Goal: Task Accomplishment & Management: Manage account settings

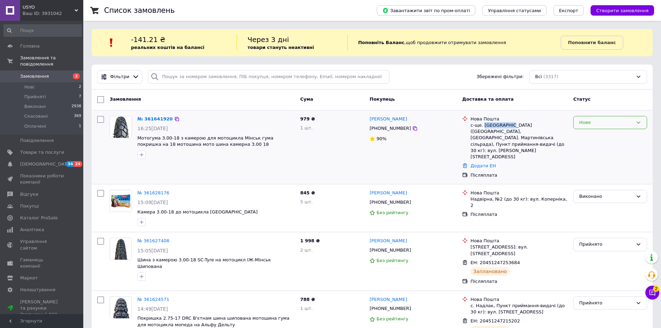
click at [597, 125] on div "Нове" at bounding box center [606, 122] width 54 height 7
click at [594, 134] on li "Прийнято" at bounding box center [609, 136] width 73 height 13
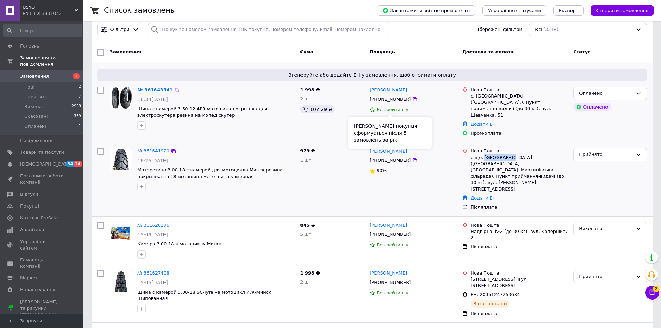
scroll to position [35, 0]
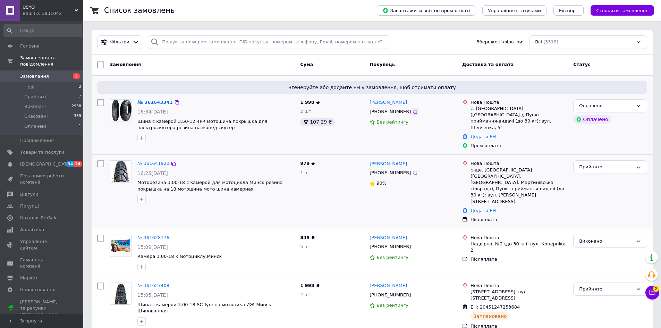
click at [412, 112] on icon at bounding box center [415, 112] width 6 height 6
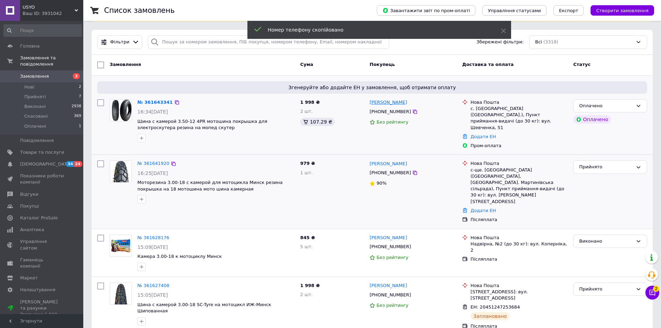
drag, startPoint x: 405, startPoint y: 99, endPoint x: 370, endPoint y: 101, distance: 35.1
click at [370, 101] on div "[PERSON_NAME]" at bounding box center [413, 103] width 88 height 8
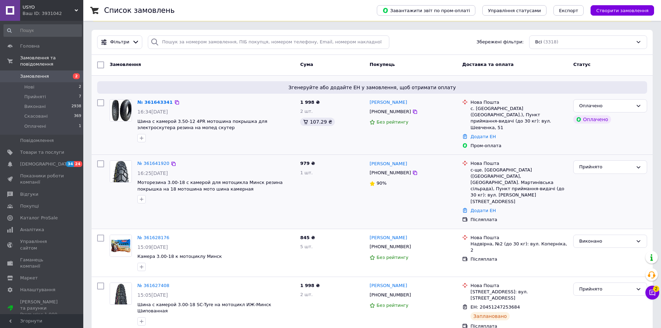
copy link "[PERSON_NAME]"
click at [480, 110] on div "с. [GEOGRAPHIC_DATA] ([GEOGRAPHIC_DATA].), Пункт приймання-видачі (до 30 кг): в…" at bounding box center [518, 117] width 97 height 25
copy div "Вільхівка"
click at [489, 134] on link "Додати ЕН" at bounding box center [482, 136] width 25 height 5
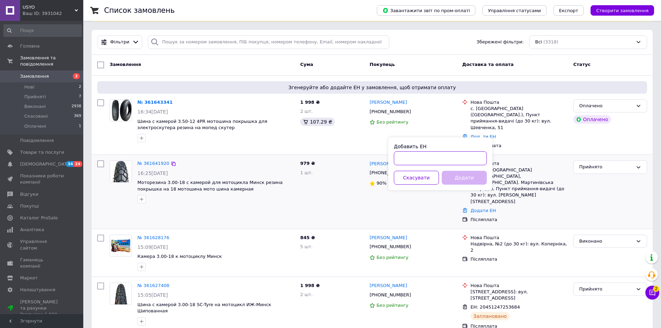
click at [453, 156] on input "Добавить ЕН" at bounding box center [440, 158] width 93 height 14
paste input "20451247389746"
type input "20451247389746"
click at [464, 175] on button "Додати" at bounding box center [464, 178] width 45 height 14
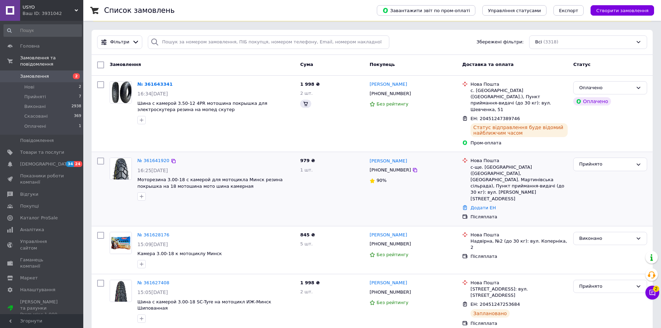
click at [479, 191] on div "с-ще. [GEOGRAPHIC_DATA] ([GEOGRAPHIC_DATA], [GEOGRAPHIC_DATA]. Мартинівська сіл…" at bounding box center [518, 183] width 97 height 38
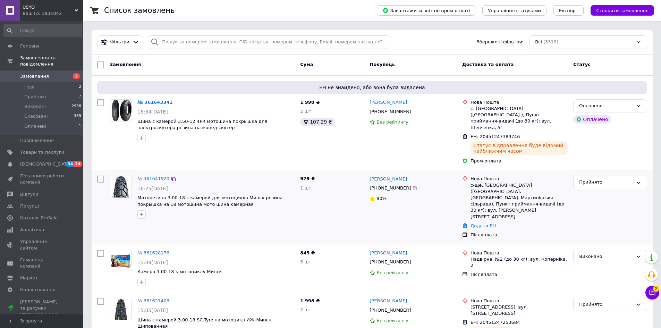
click at [479, 223] on link "Додати ЕН" at bounding box center [482, 225] width 25 height 5
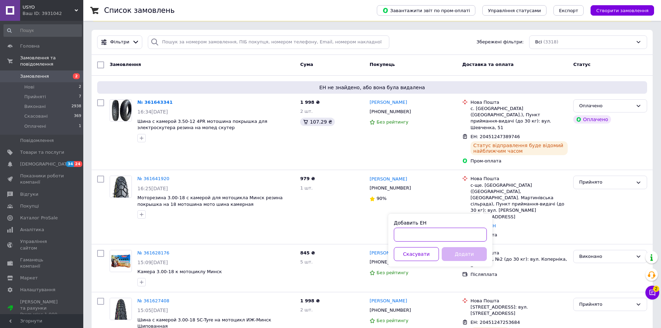
drag, startPoint x: 448, startPoint y: 235, endPoint x: 450, endPoint y: 239, distance: 4.4
click at [448, 236] on input "Добавить ЕН" at bounding box center [440, 235] width 93 height 14
paste input "20451247350862"
type input "20451247350862"
click at [462, 252] on button "Додати" at bounding box center [464, 254] width 45 height 14
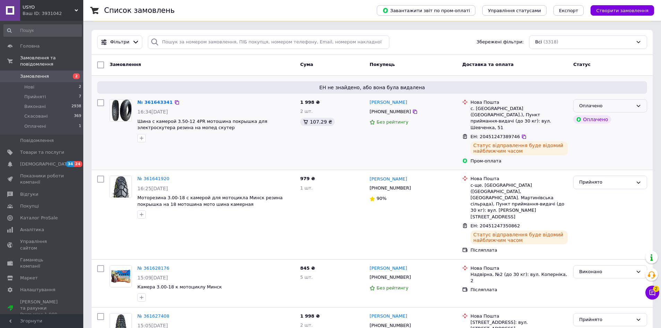
drag, startPoint x: 639, startPoint y: 104, endPoint x: 624, endPoint y: 112, distance: 17.1
click at [638, 106] on icon at bounding box center [639, 106] width 6 height 6
click at [615, 121] on li "Прийнято" at bounding box center [609, 120] width 73 height 13
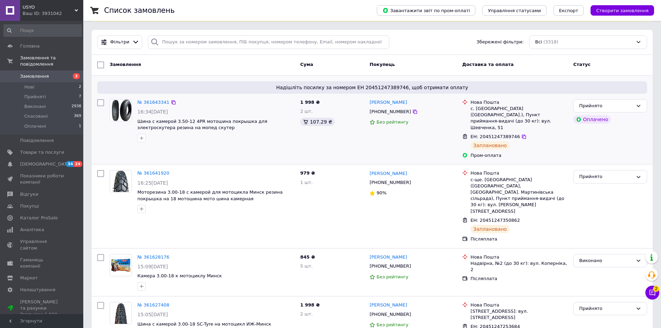
click at [243, 67] on div "Замовлення" at bounding box center [202, 65] width 190 height 12
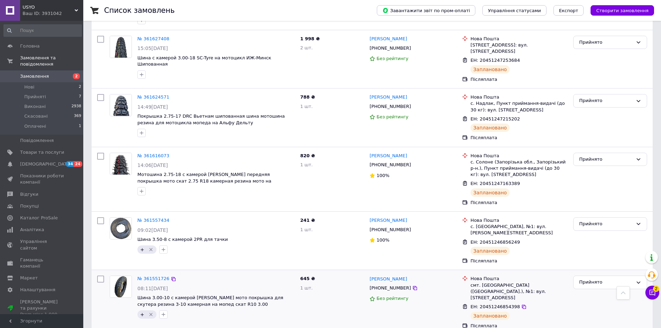
scroll to position [347, 0]
